Goal: Obtain resource: Obtain resource

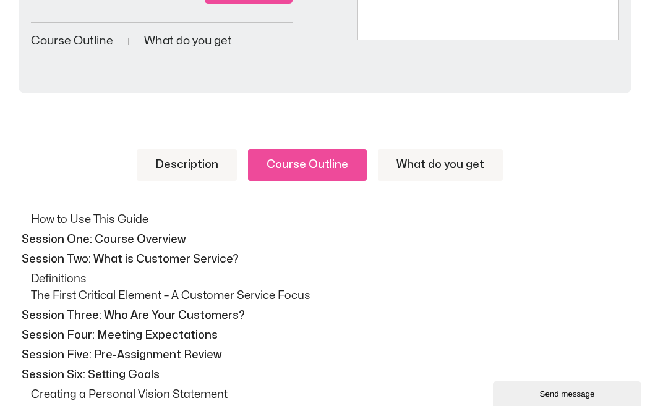
scroll to position [446, 0]
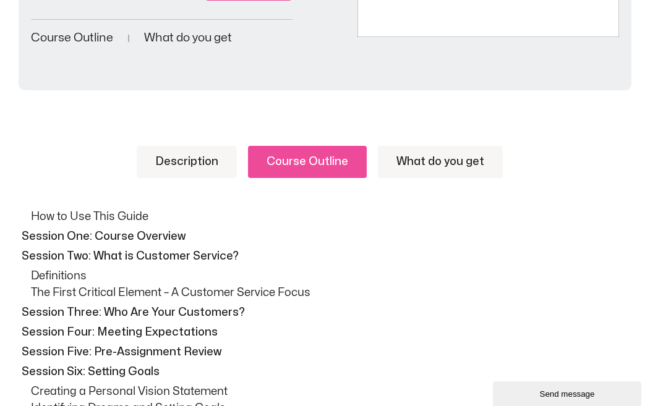
click at [83, 40] on span "Course Outline" at bounding box center [72, 38] width 82 height 12
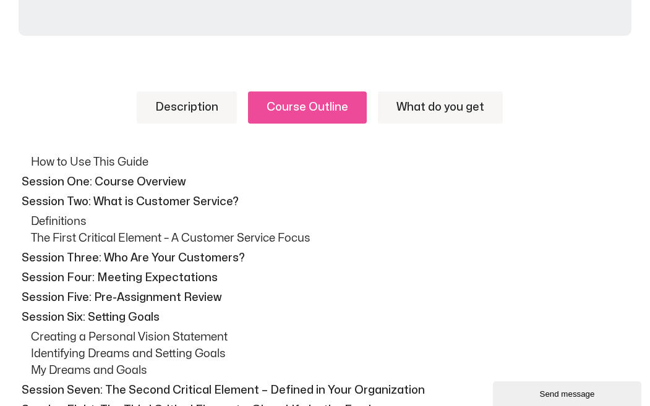
scroll to position [496, 0]
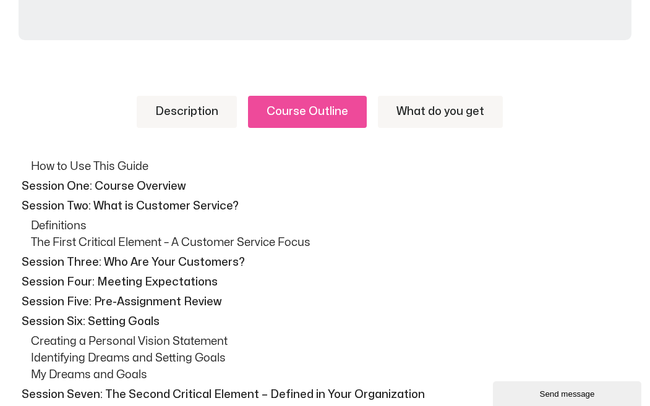
click at [419, 109] on link "What do you get" at bounding box center [440, 112] width 125 height 32
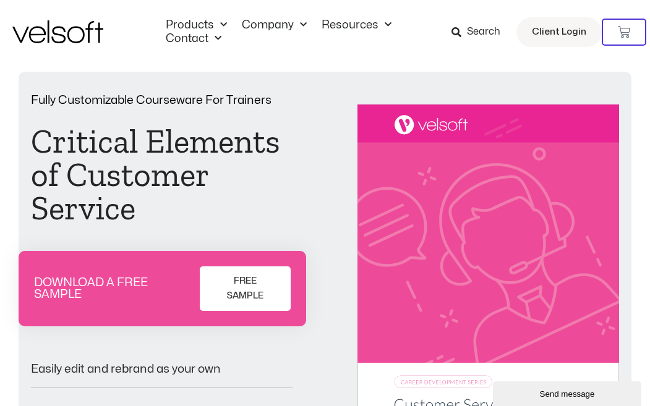
scroll to position [0, 0]
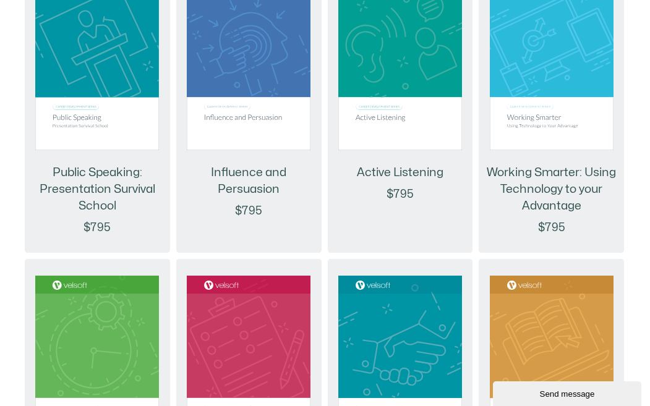
scroll to position [1879, 0]
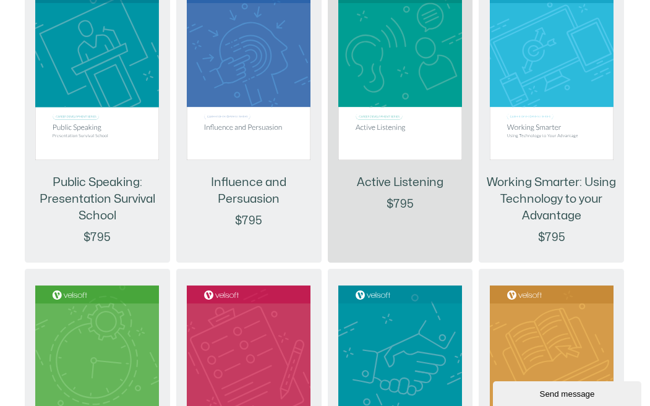
click at [380, 151] on img at bounding box center [400, 73] width 124 height 176
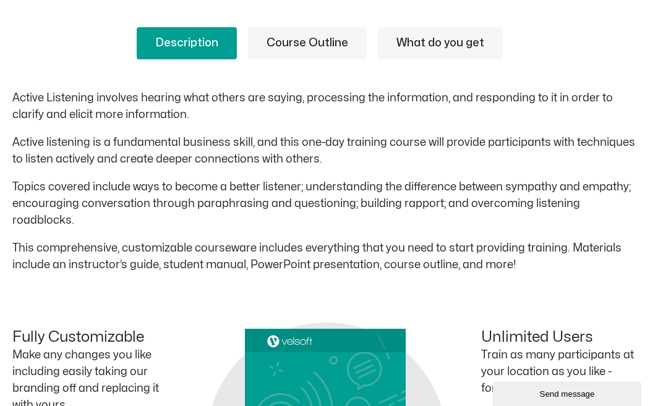
scroll to position [545, 0]
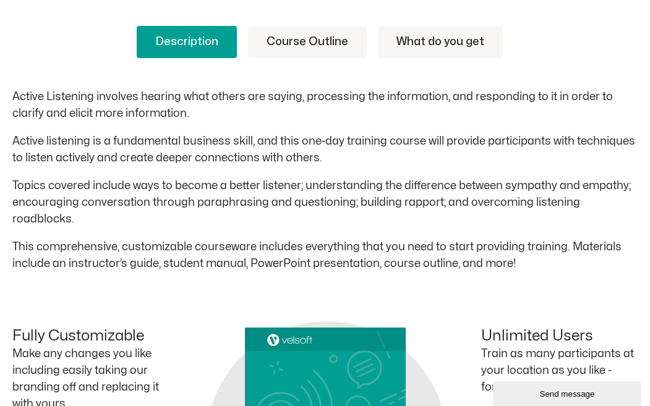
click at [296, 45] on link "Course Outline" at bounding box center [307, 42] width 119 height 32
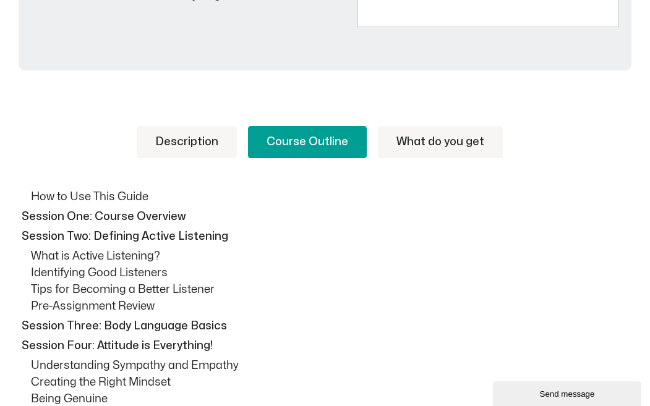
scroll to position [461, 0]
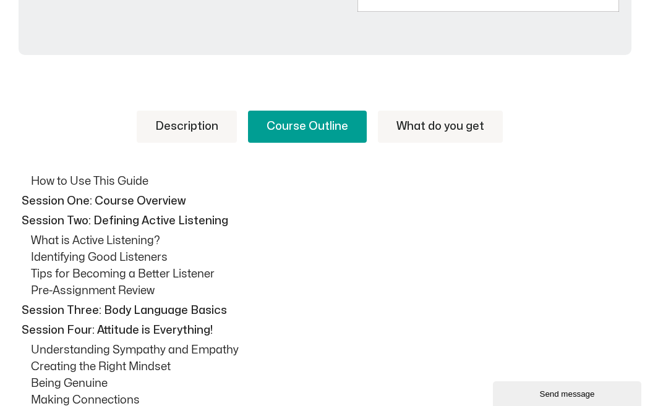
click at [409, 138] on link "What do you get" at bounding box center [440, 127] width 125 height 32
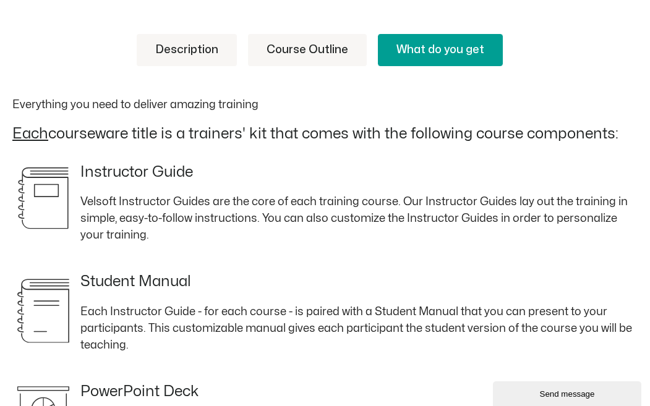
scroll to position [512, 0]
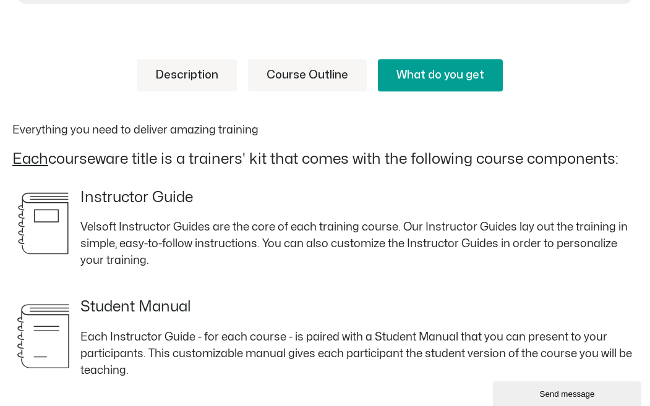
click at [338, 72] on link "Course Outline" at bounding box center [307, 75] width 119 height 32
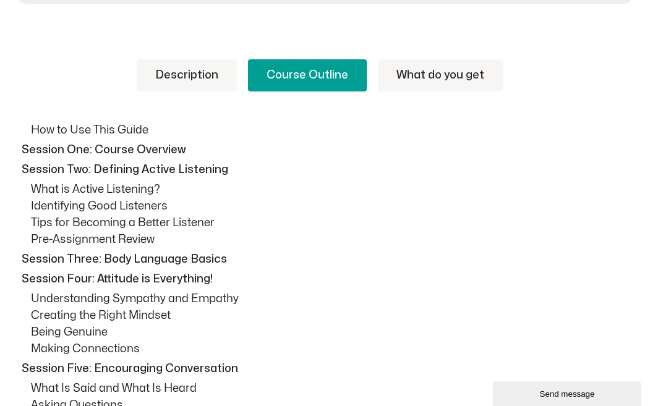
click at [192, 74] on link "Description" at bounding box center [187, 75] width 100 height 32
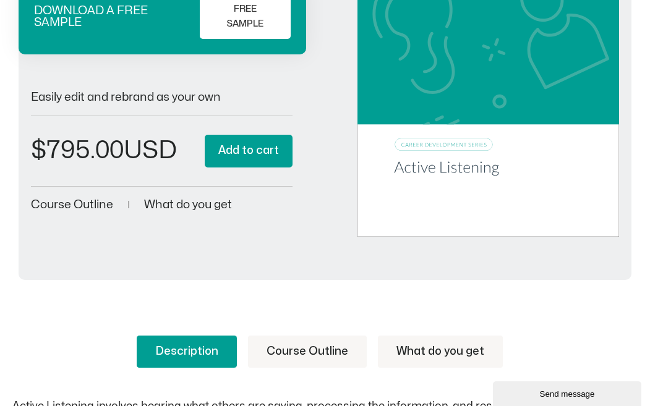
scroll to position [0, 0]
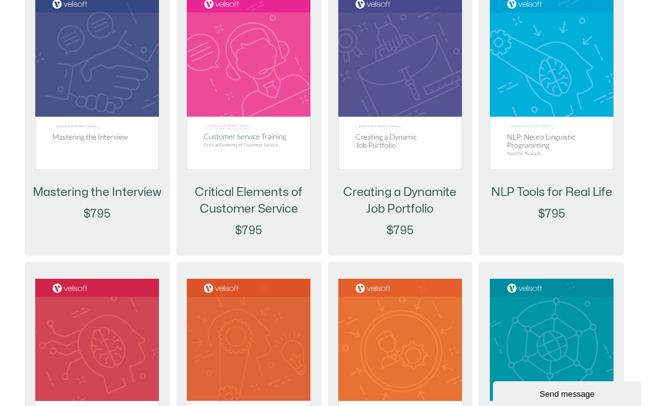
scroll to position [1307, 0]
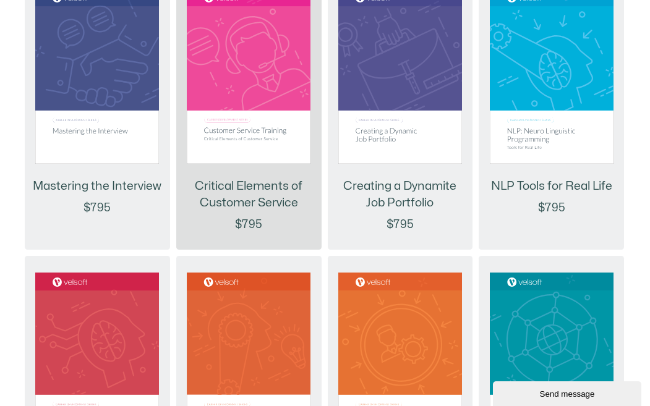
click at [240, 133] on img at bounding box center [249, 76] width 124 height 176
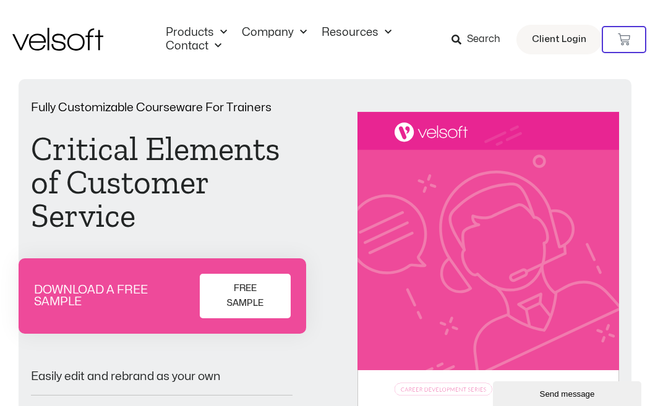
click at [259, 294] on span "FREE SAMPLE" at bounding box center [245, 296] width 59 height 30
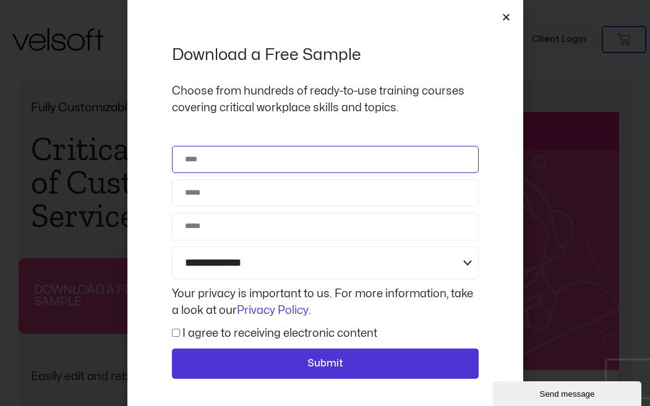
click at [273, 171] on input "Name" at bounding box center [325, 159] width 307 height 27
type input "*********"
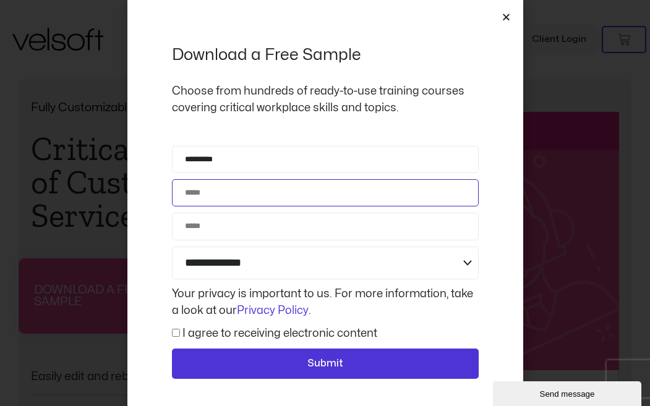
type input "**********"
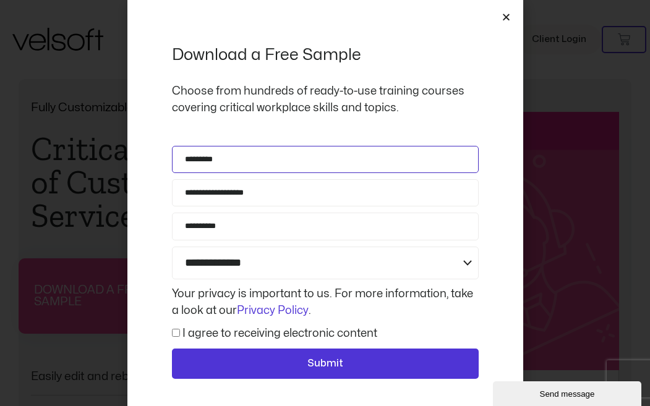
scroll to position [17, 0]
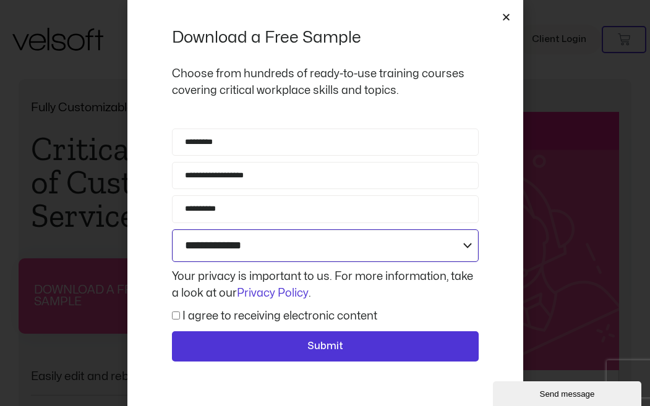
click at [310, 248] on select "**********" at bounding box center [325, 245] width 307 height 33
select select "**********"
click at [172, 229] on select "**********" at bounding box center [325, 245] width 307 height 33
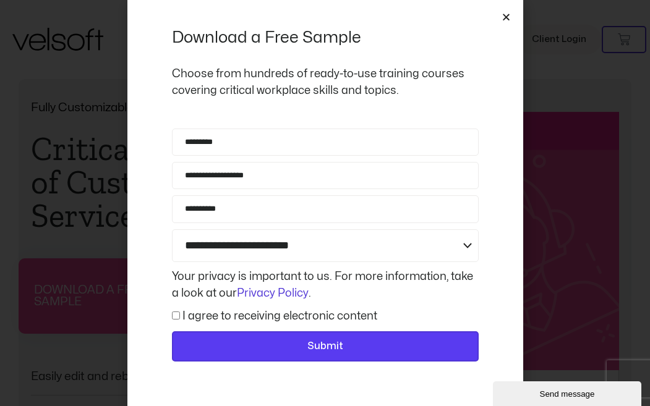
click at [339, 353] on span "Submit" at bounding box center [325, 347] width 36 height 16
click at [231, 348] on span "Submit" at bounding box center [325, 347] width 274 height 16
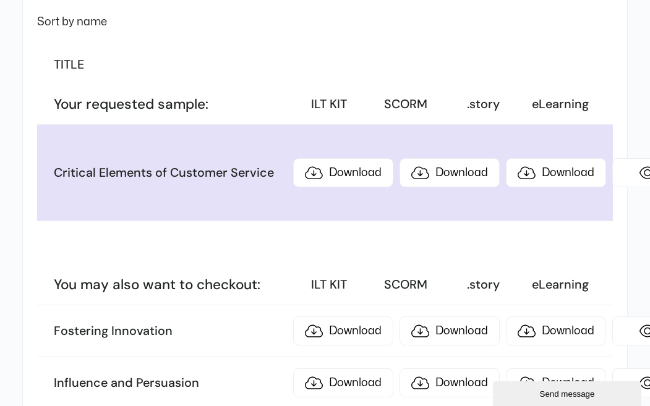
scroll to position [214, 0]
